Goal: Task Accomplishment & Management: Complete application form

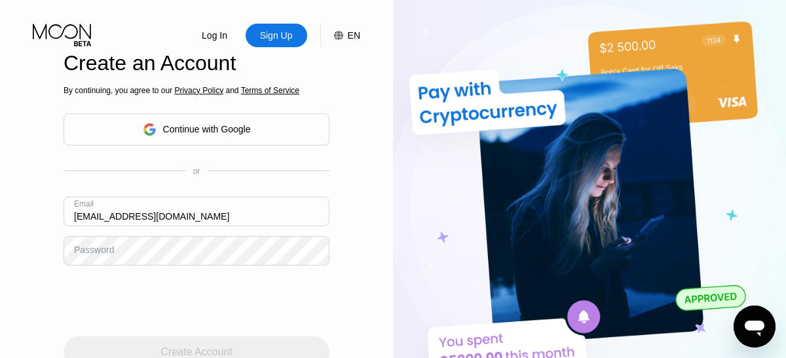
type input "[EMAIL_ADDRESS][DOMAIN_NAME]"
click at [197, 345] on div "Create Account" at bounding box center [196, 351] width 71 height 13
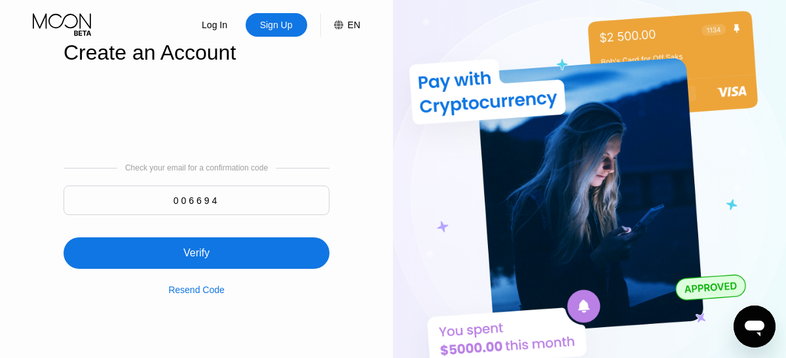
type input "006694"
click at [197, 246] on div "Verify" at bounding box center [197, 252] width 266 height 31
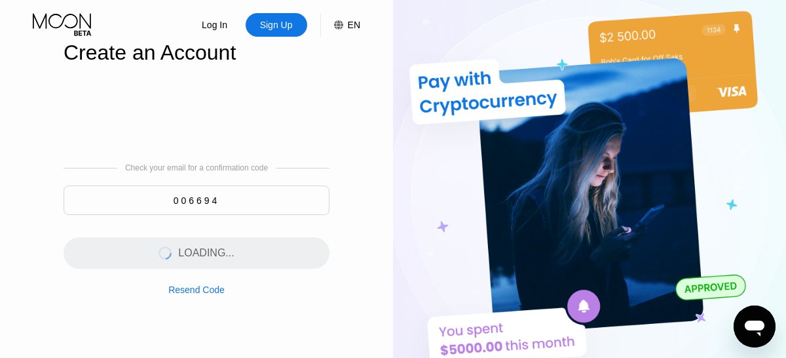
scroll to position [0, 0]
